Goal: Transaction & Acquisition: Purchase product/service

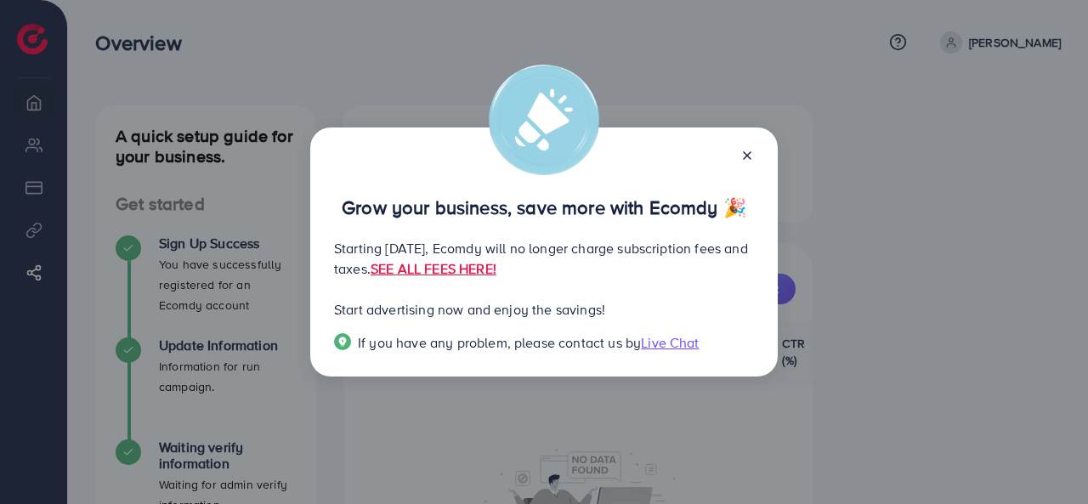
click at [747, 159] on icon at bounding box center [748, 156] width 14 height 14
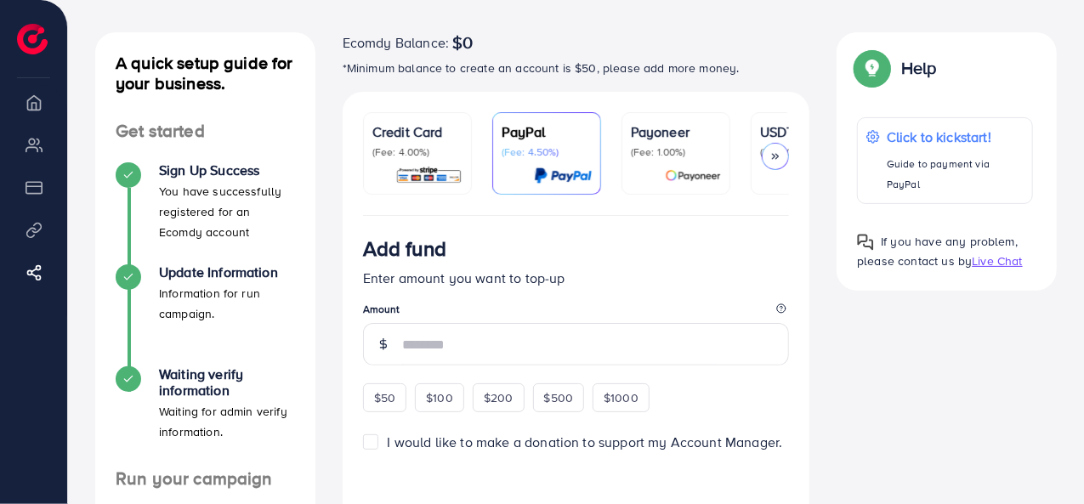
scroll to position [85, 0]
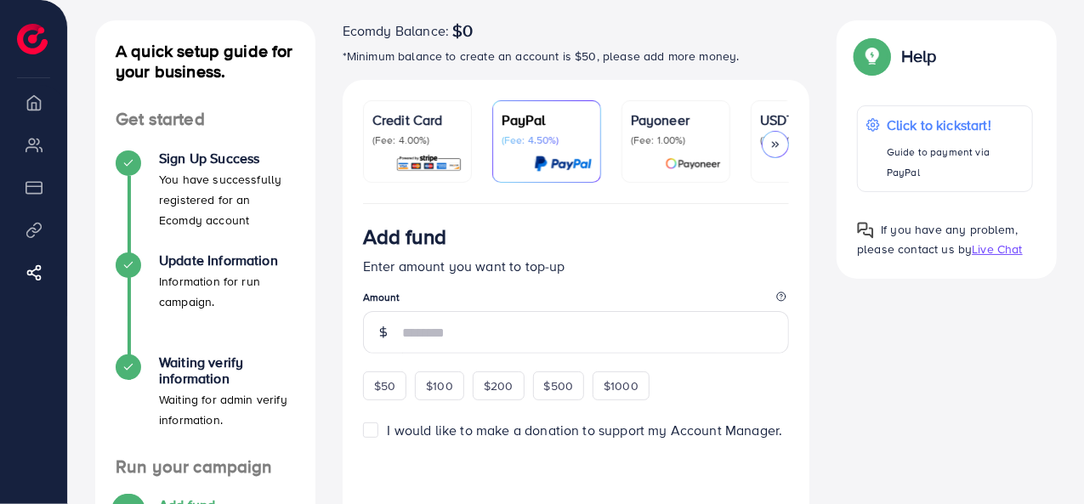
click at [775, 134] on div at bounding box center [775, 144] width 27 height 27
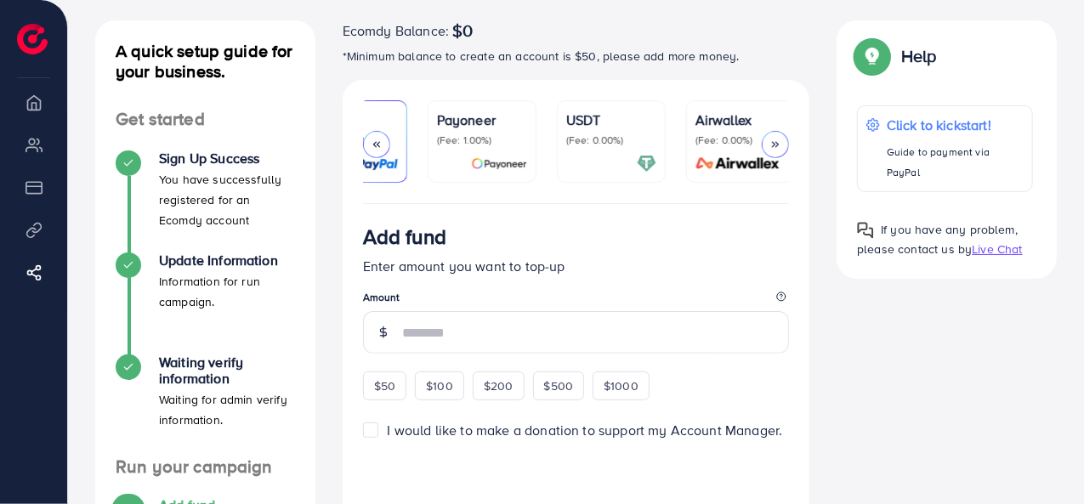
scroll to position [0, 199]
click at [614, 137] on p "(Fee: 0.00%)" at bounding box center [606, 140] width 90 height 14
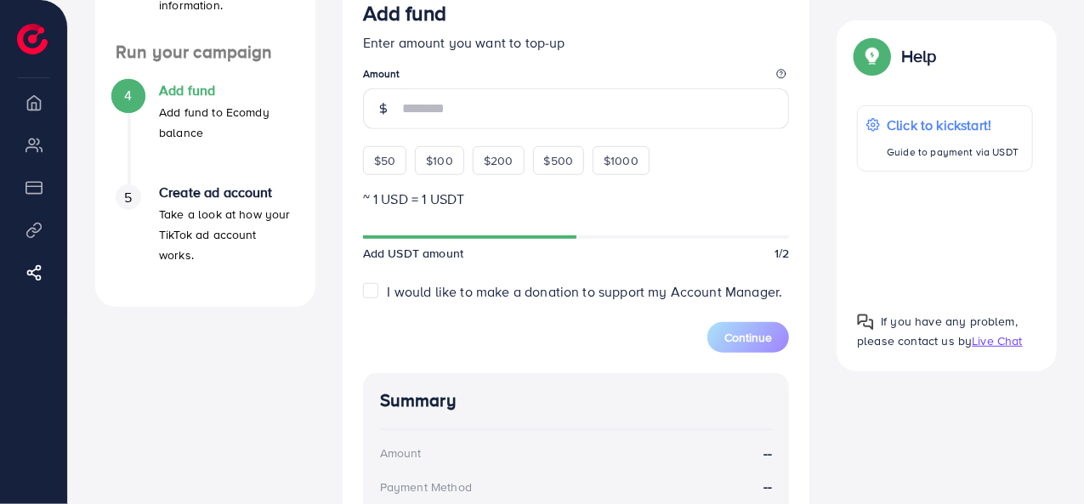
scroll to position [340, 0]
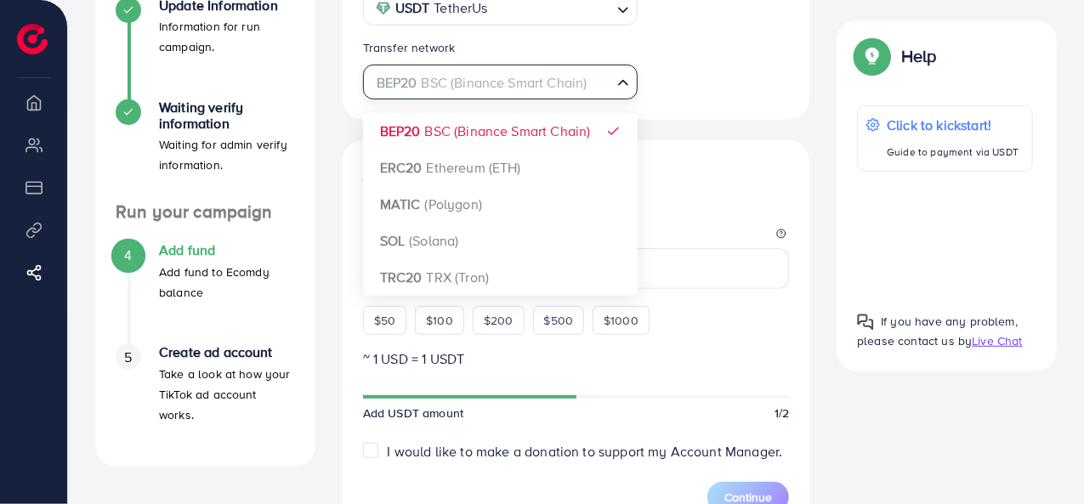
click at [420, 88] on div "BEP20 BSC (Binance Smart Chain)" at bounding box center [491, 81] width 244 height 30
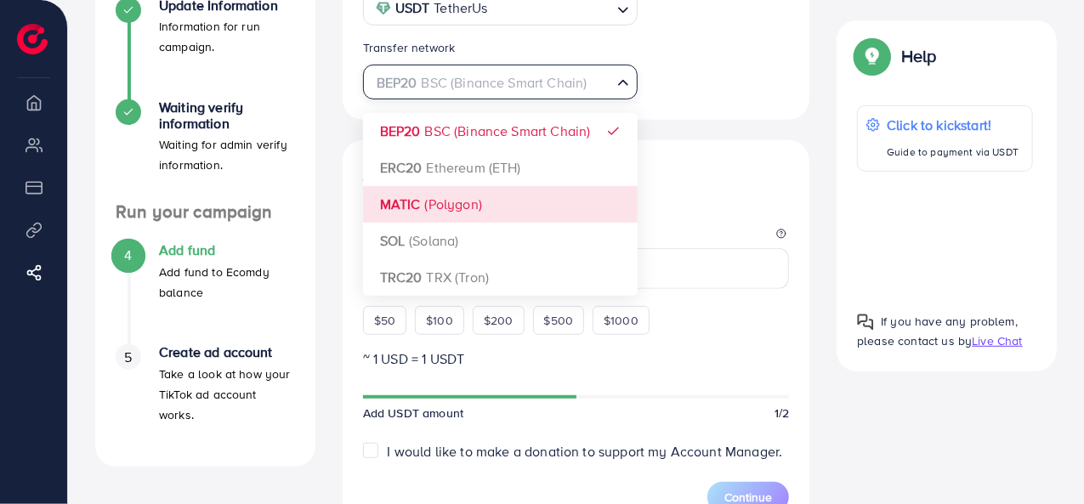
click at [348, 162] on div "Add fund Enter amount you want to top-up Amount $50 $100 $200 $500 $1000 ~ 1 US…" at bounding box center [577, 499] width 468 height 718
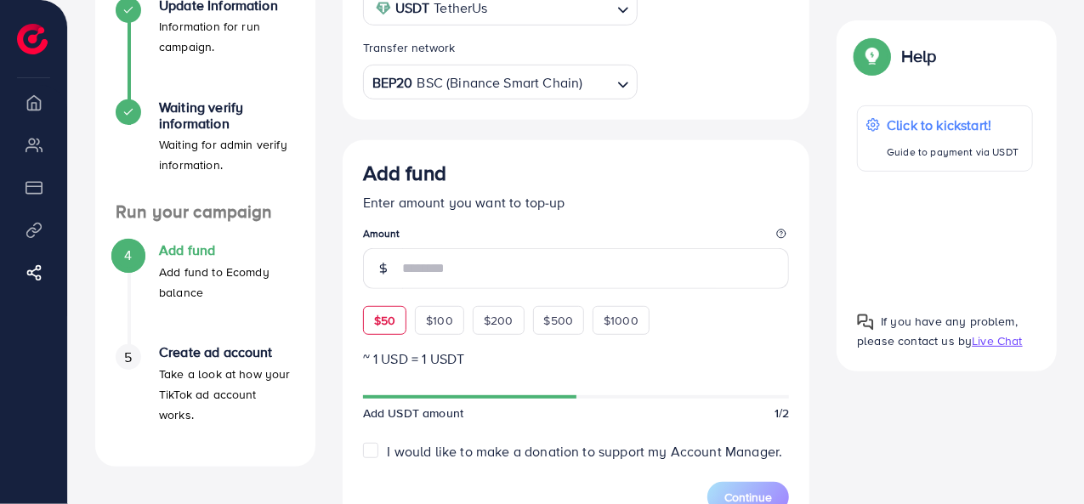
click at [377, 312] on span "$50" at bounding box center [384, 320] width 21 height 17
type input "**"
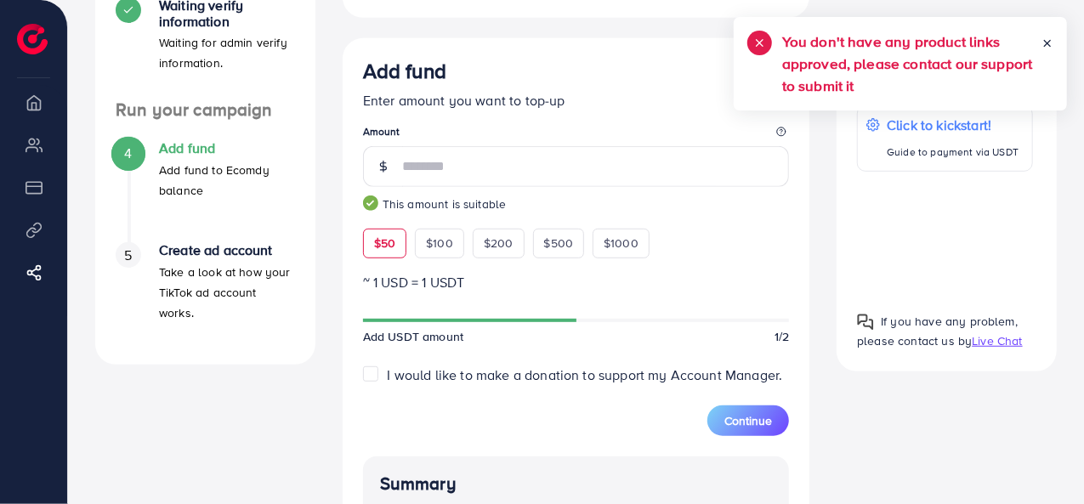
scroll to position [255, 0]
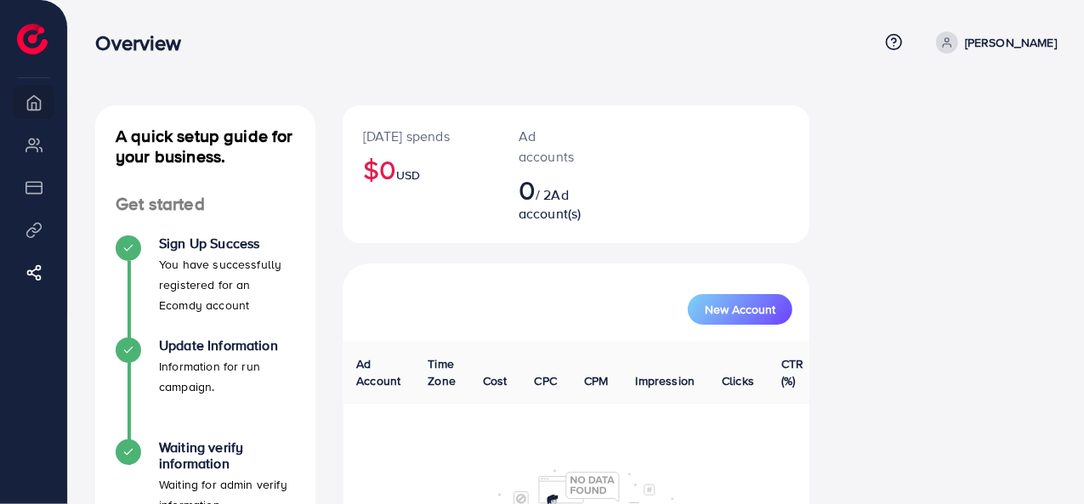
click at [1002, 61] on div "Overview Help Center Contact Support Plans and Pricing Term and policy About Us…" at bounding box center [576, 43] width 962 height 46
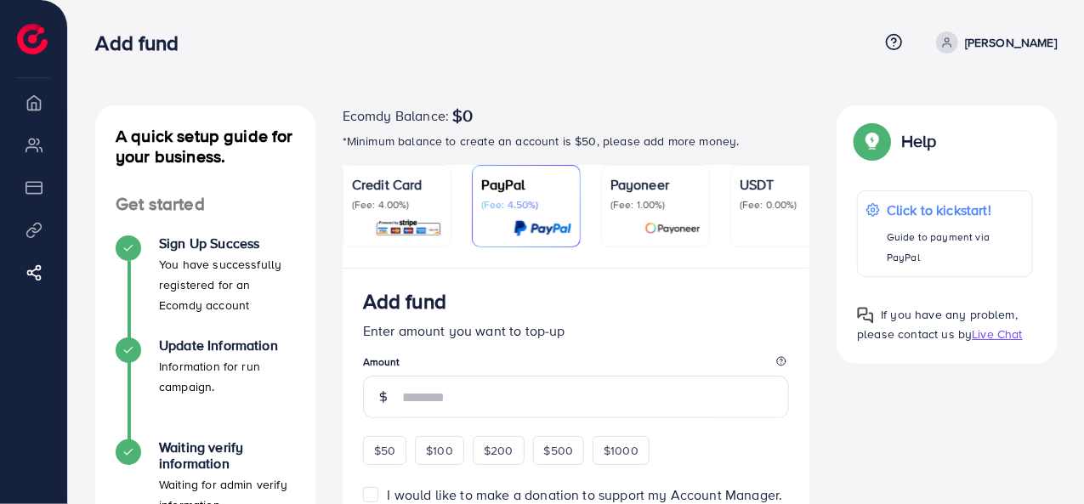
click at [1000, 43] on p "[PERSON_NAME]" at bounding box center [1011, 42] width 92 height 20
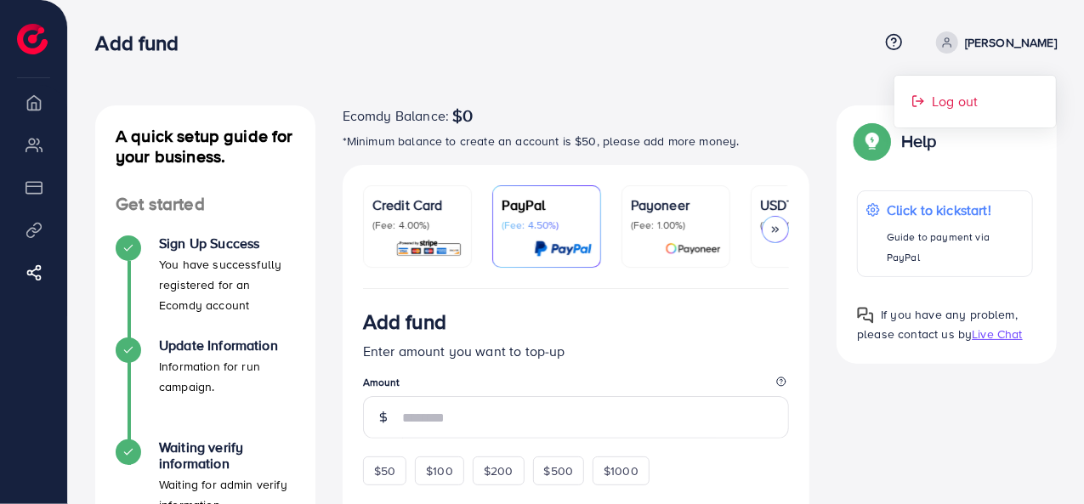
click at [949, 94] on span "Log out" at bounding box center [955, 101] width 46 height 20
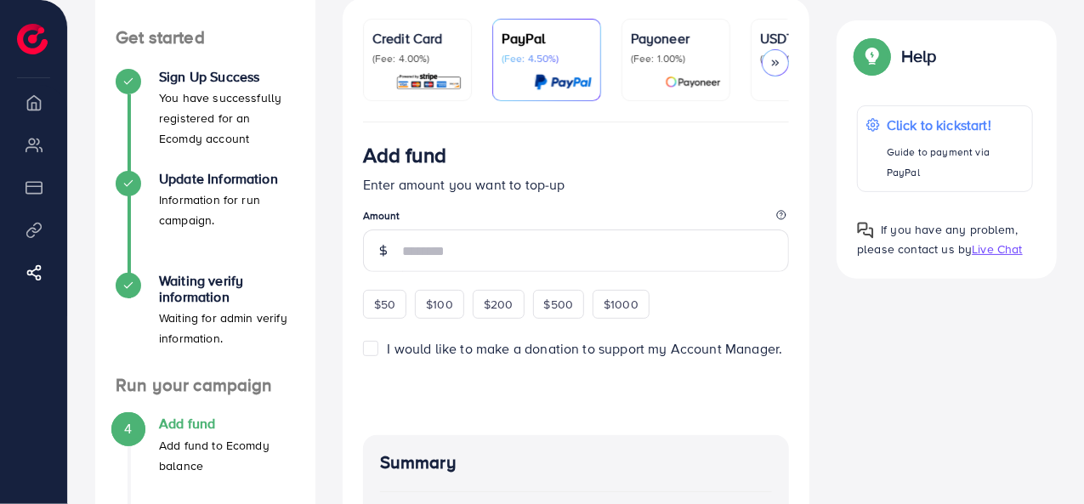
scroll to position [170, 0]
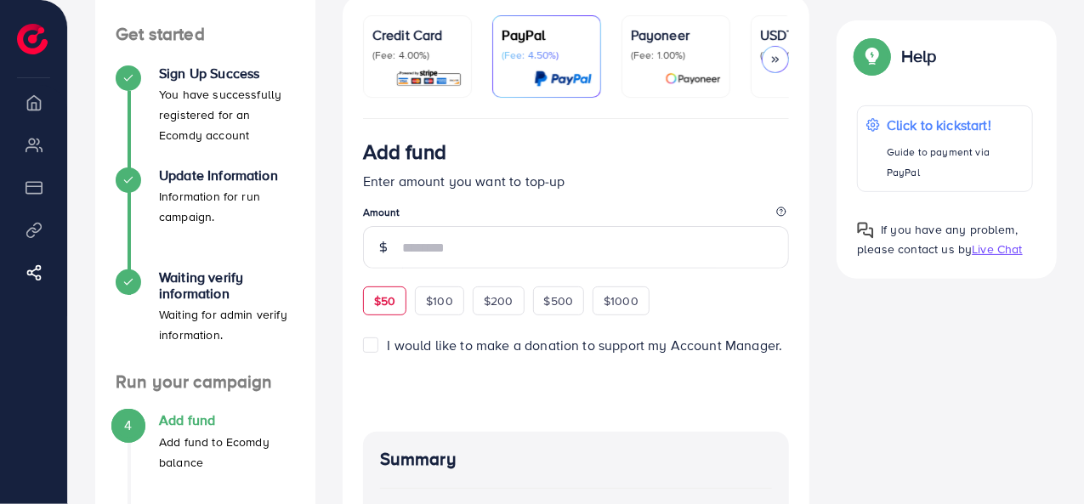
click at [402, 300] on div "$50" at bounding box center [384, 301] width 43 height 29
type input "**"
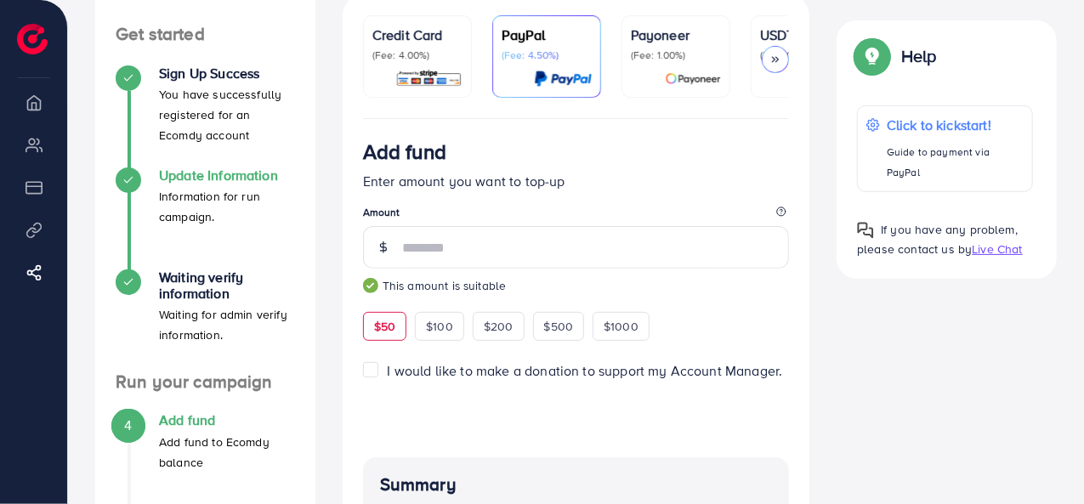
click at [240, 173] on h4 "Update Information" at bounding box center [227, 176] width 136 height 16
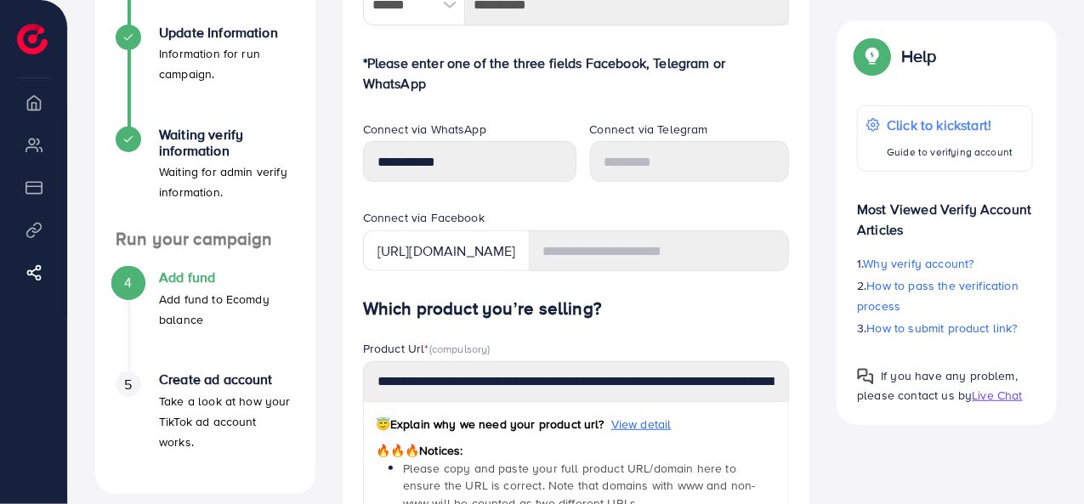
scroll to position [340, 0]
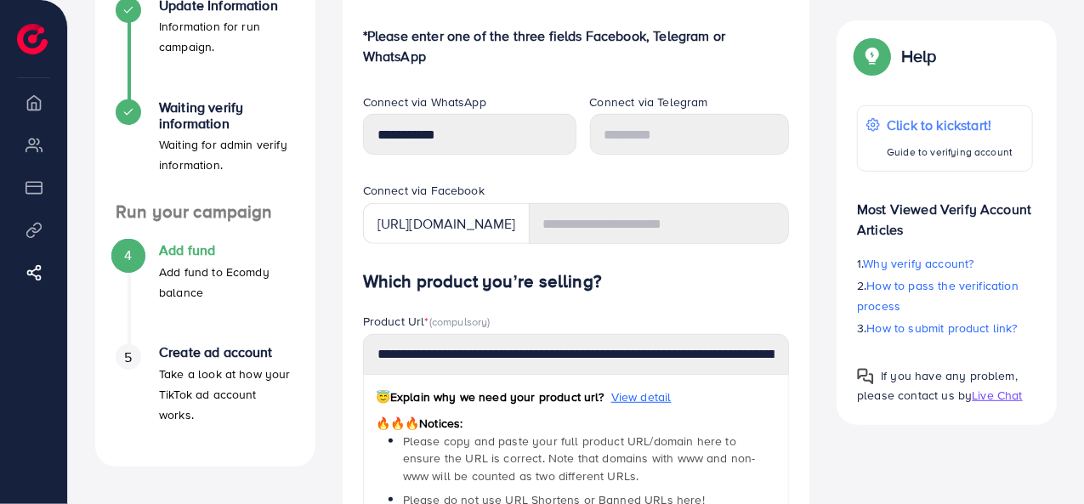
click at [1035, 71] on div "Help Click to kickstart! Guide to verifying account Most Viewed Verify Account …" at bounding box center [947, 222] width 220 height 405
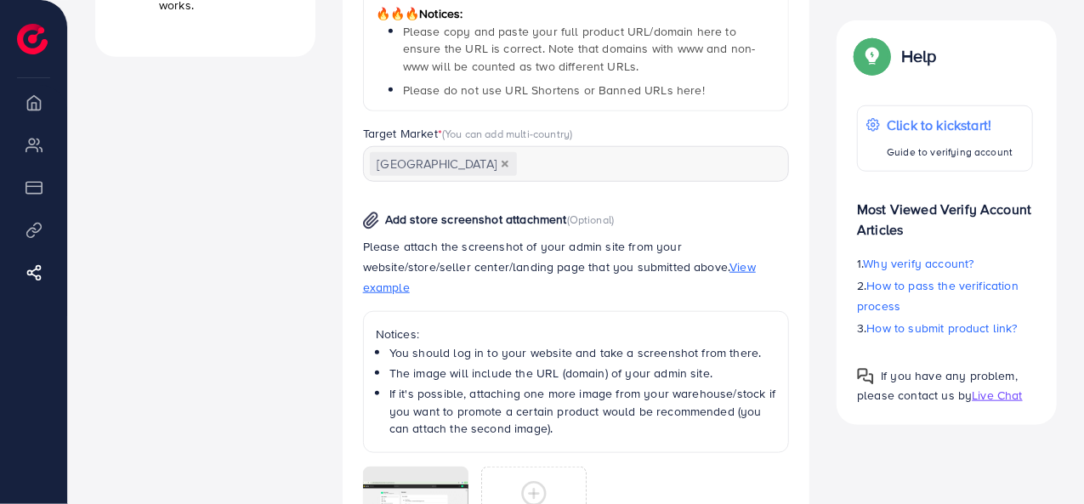
scroll to position [792, 0]
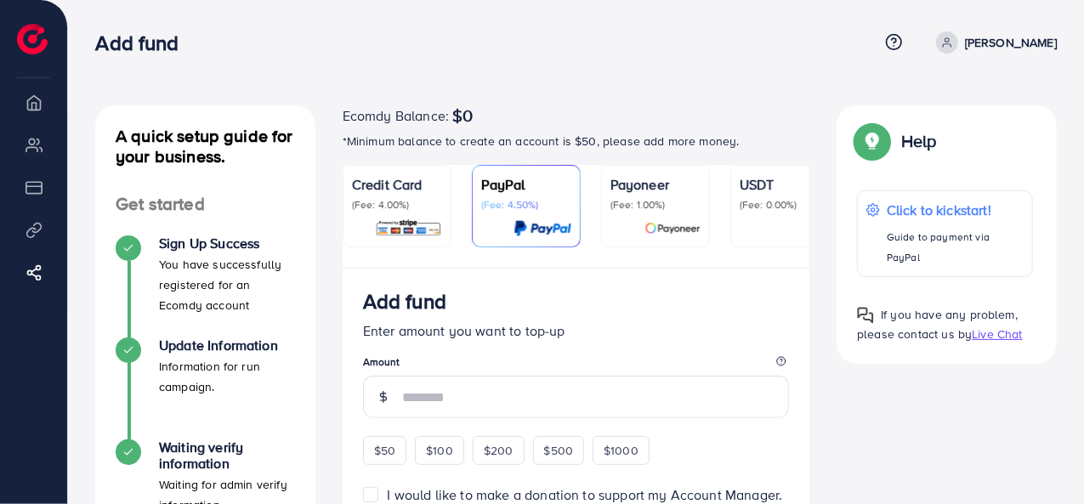
scroll to position [340, 0]
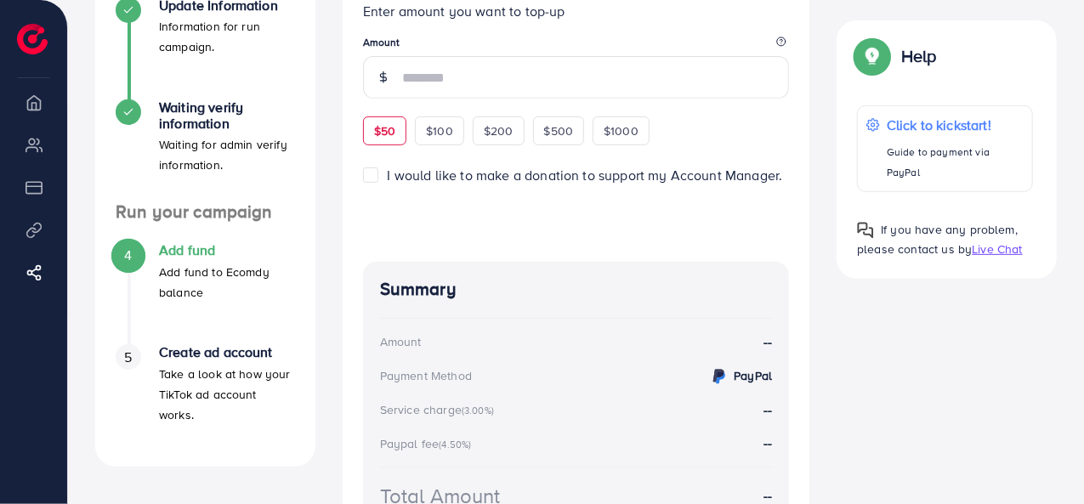
click at [374, 139] on span "$50" at bounding box center [384, 130] width 21 height 17
type input "**"
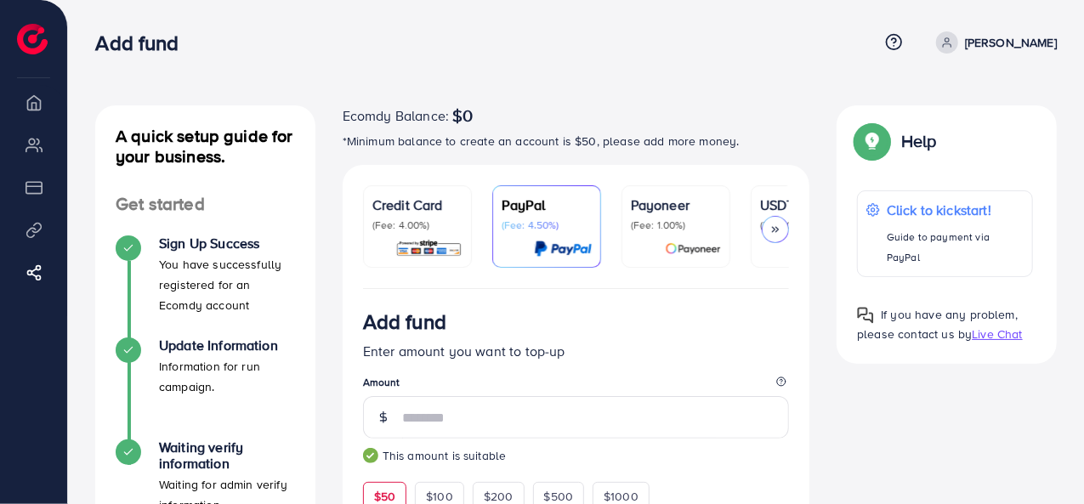
scroll to position [85, 0]
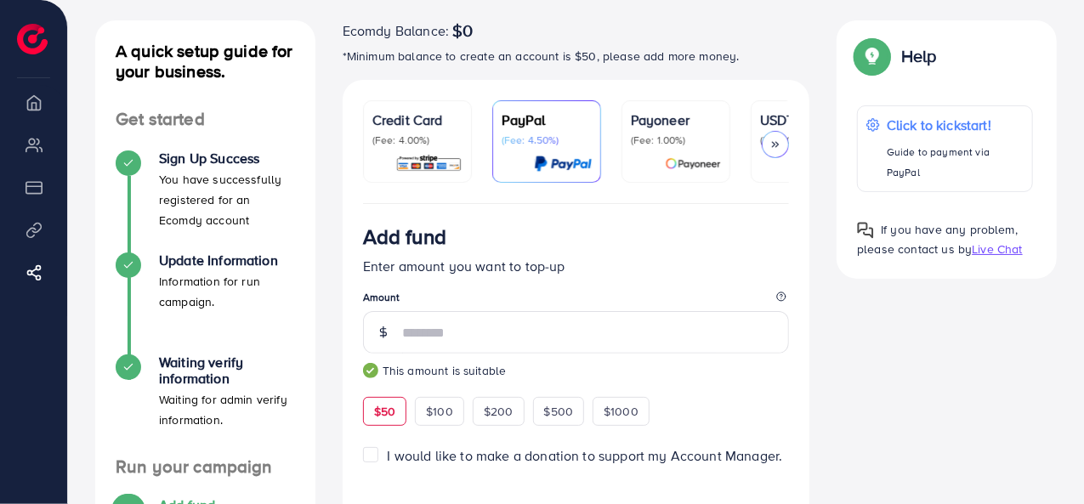
click at [786, 139] on div at bounding box center [775, 144] width 27 height 27
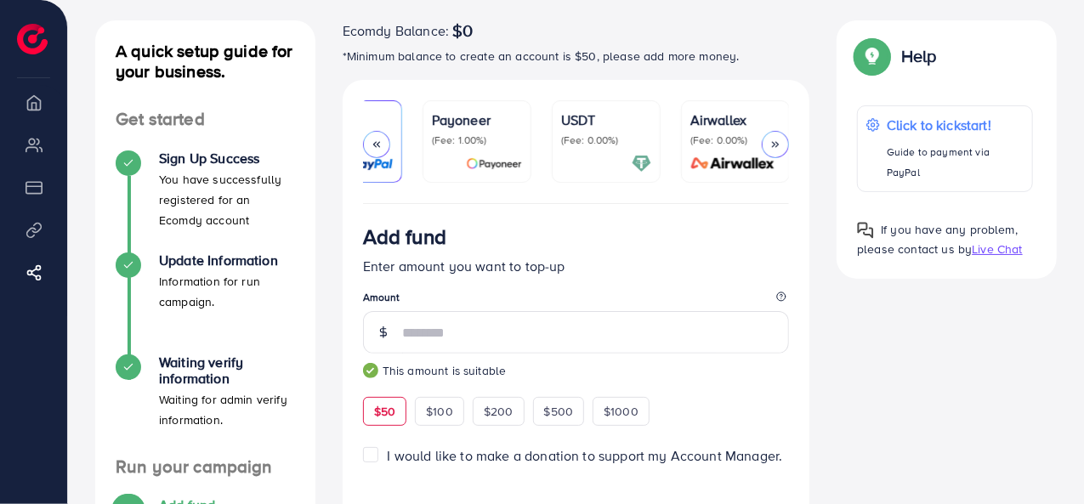
click at [662, 137] on ul "Credit Card (Fee: 4.00%) PayPal (Fee: 4.50%) Payoneer (Fee: 1.00%) USDT (Fee: 0…" at bounding box center [576, 152] width 427 height 104
click at [604, 137] on p "(Fee: 0.00%)" at bounding box center [606, 140] width 90 height 14
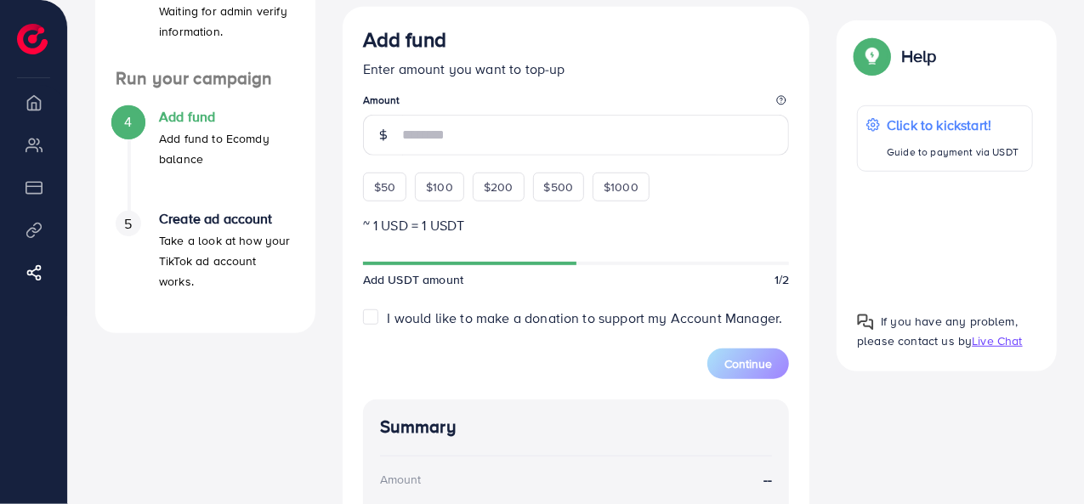
scroll to position [340, 0]
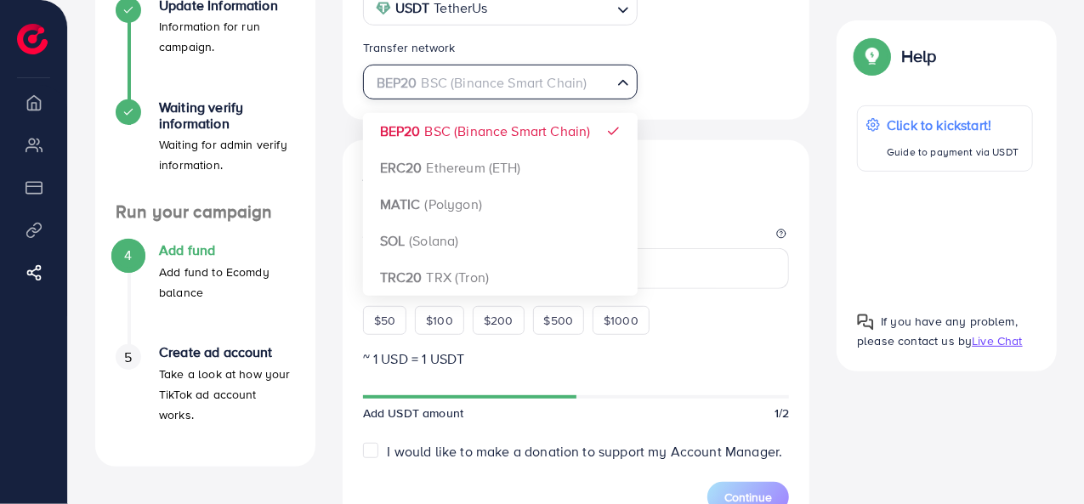
click at [531, 82] on div "BEP20 BSC (Binance Smart Chain)" at bounding box center [491, 81] width 244 height 30
click at [531, 82] on input "Search for option" at bounding box center [491, 83] width 241 height 26
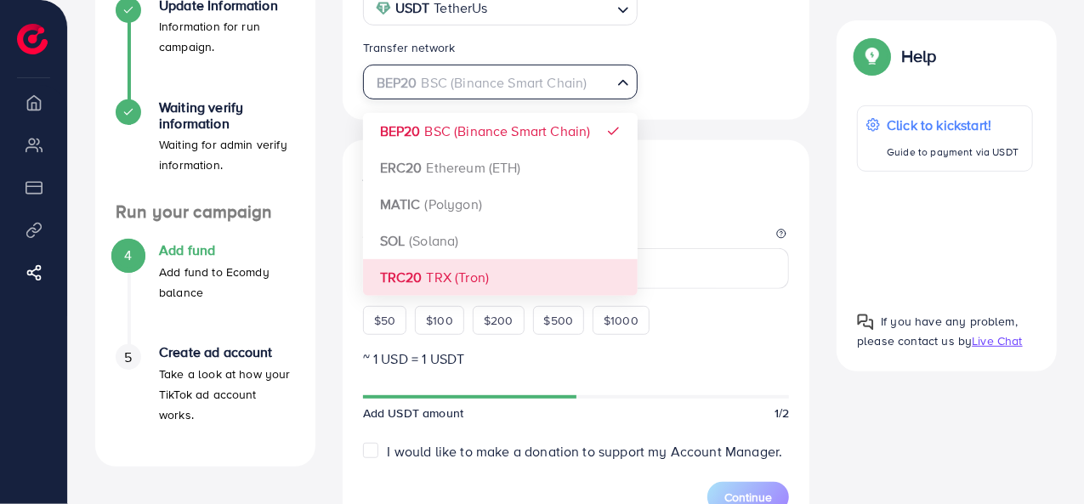
click at [525, 271] on div "Select coin USDT TetherUs Loading... Transfer network BEP20 BSC (Binance Smart …" at bounding box center [577, 404] width 468 height 911
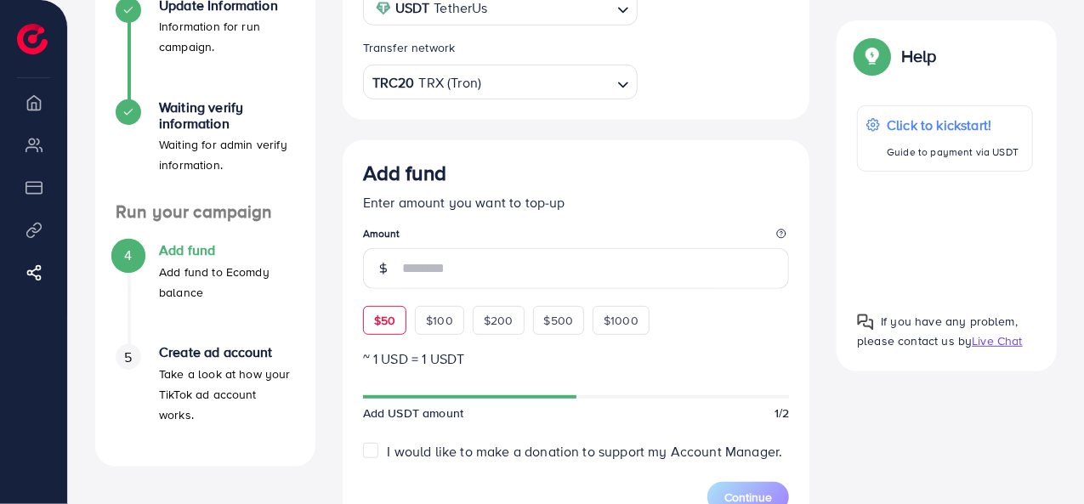
click at [372, 321] on div "$50" at bounding box center [384, 320] width 43 height 29
type input "**"
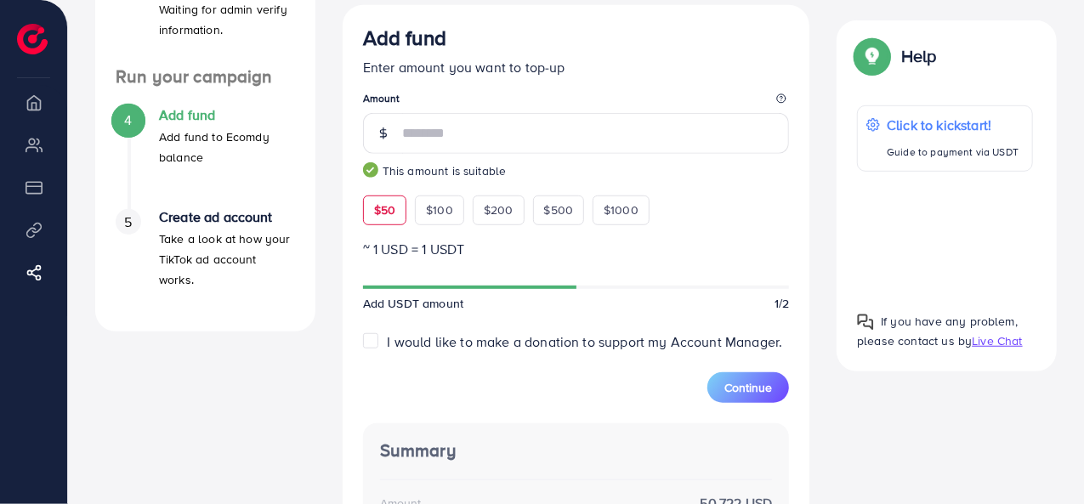
scroll to position [680, 0]
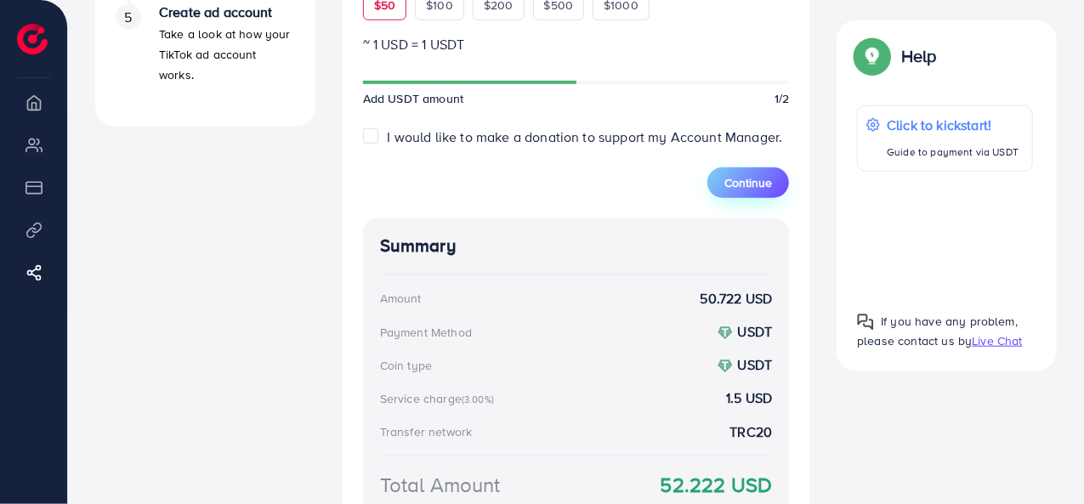
click at [752, 181] on span "Continue" at bounding box center [748, 182] width 48 height 17
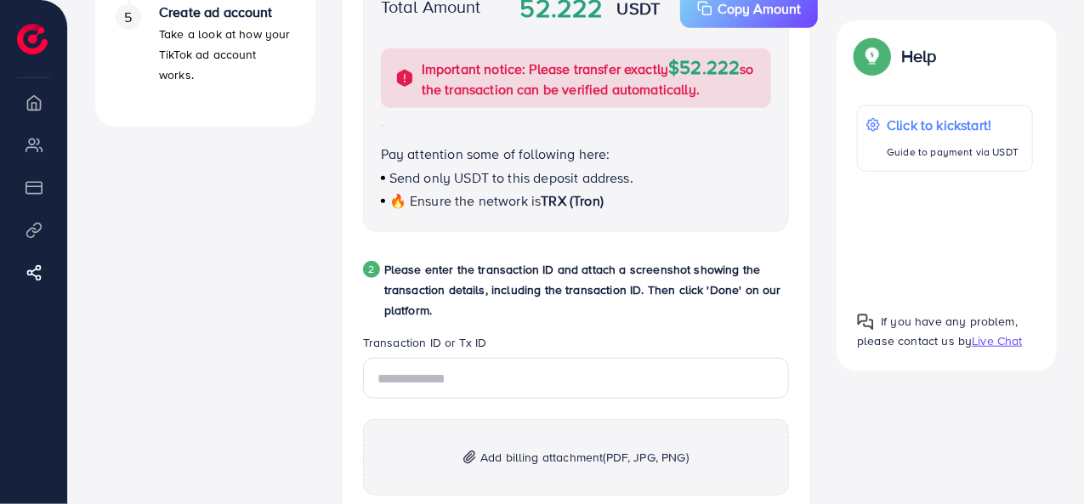
scroll to position [595, 0]
